Goal: Task Accomplishment & Management: Use online tool/utility

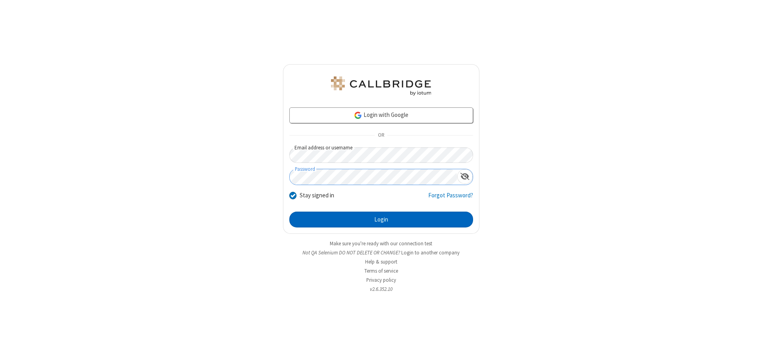
click at [381, 220] on button "Login" at bounding box center [381, 220] width 184 height 16
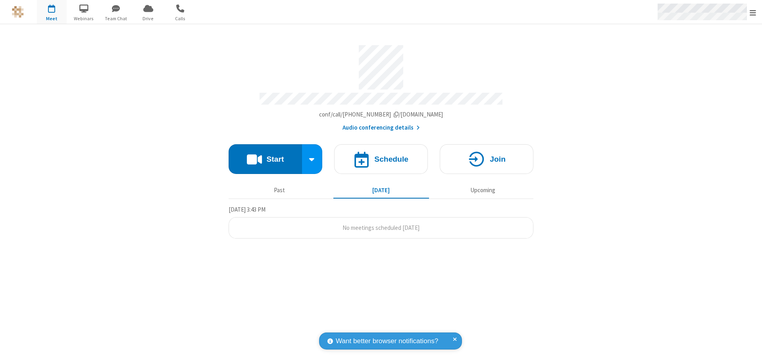
click at [753, 12] on span "Open menu" at bounding box center [753, 13] width 6 height 8
click at [52, 12] on span "button" at bounding box center [52, 8] width 30 height 13
click at [381, 156] on h4 "Schedule" at bounding box center [391, 160] width 34 height 8
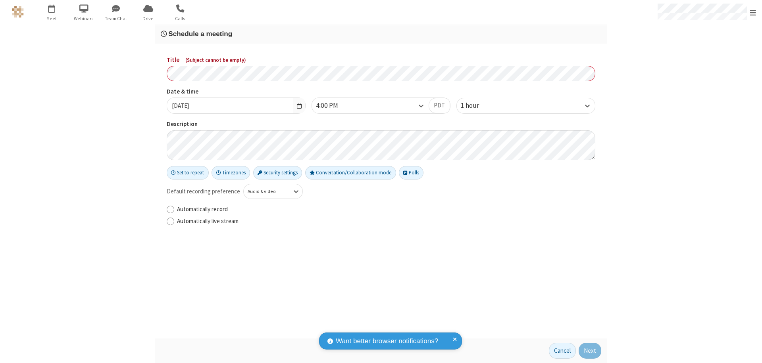
click at [381, 34] on h3 "Schedule a meeting" at bounding box center [381, 34] width 440 height 8
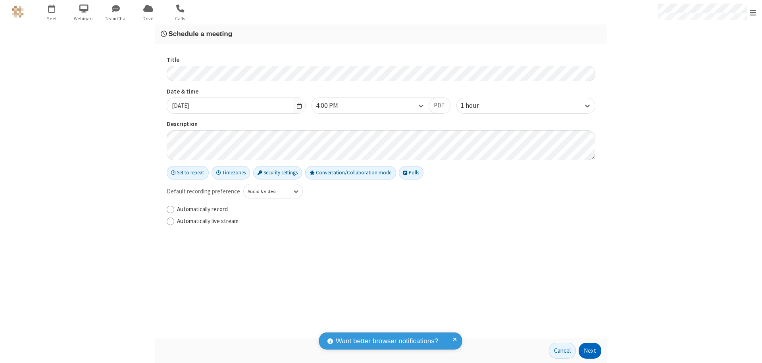
click at [590, 351] on button "Next" at bounding box center [590, 351] width 23 height 16
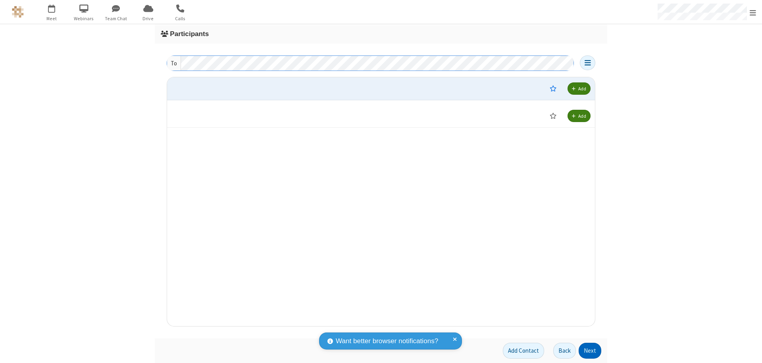
click at [590, 351] on button "Next" at bounding box center [590, 351] width 23 height 16
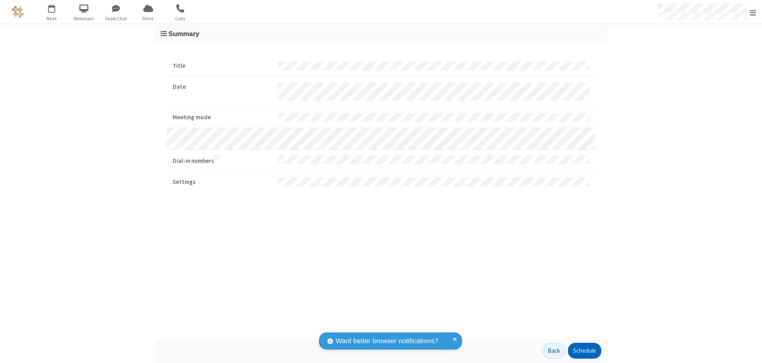
click at [584, 351] on button "Schedule" at bounding box center [584, 351] width 33 height 16
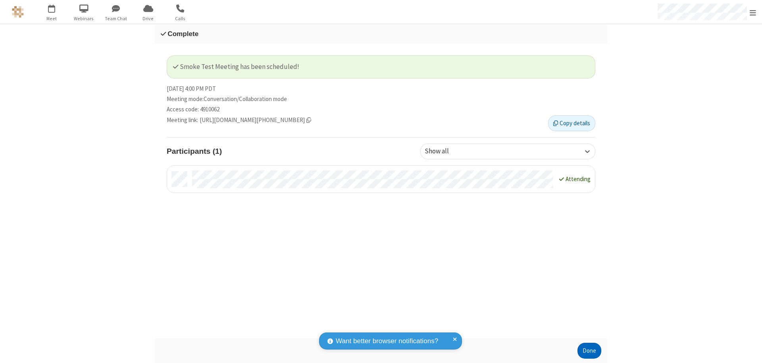
click at [589, 351] on button "Done" at bounding box center [589, 351] width 24 height 16
